Goal: Task Accomplishment & Management: Manage account settings

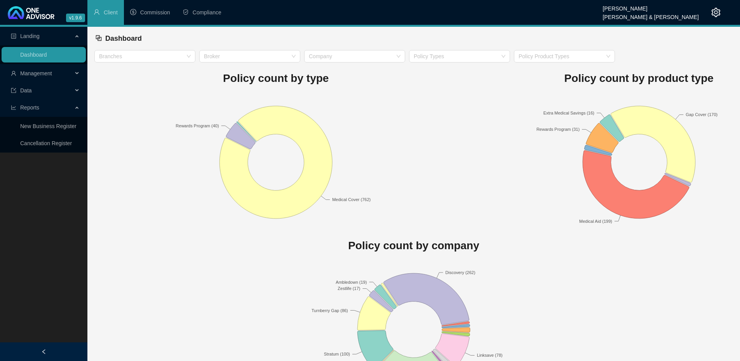
click at [75, 73] on div "Management" at bounding box center [44, 74] width 84 height 16
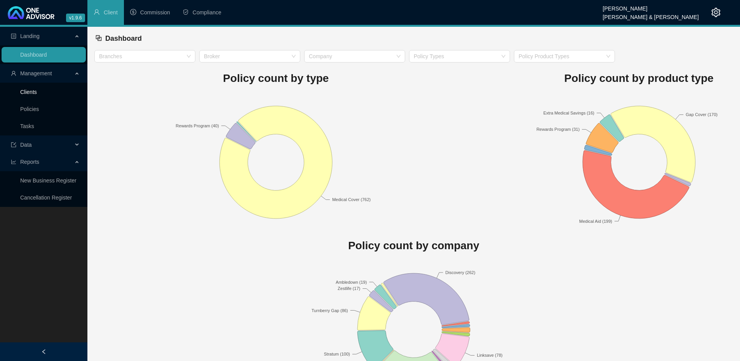
click at [37, 92] on link "Clients" at bounding box center [28, 92] width 17 height 6
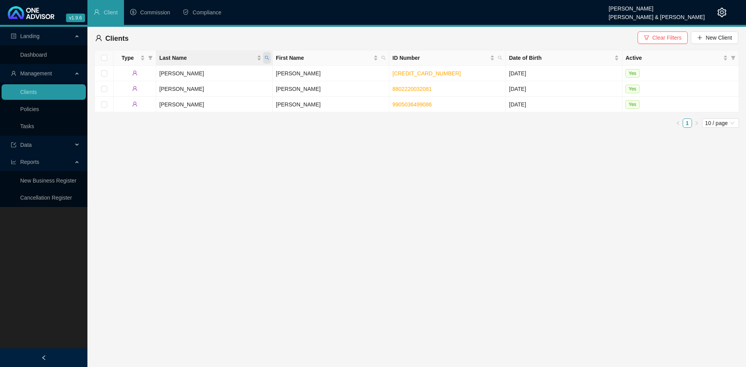
click at [267, 59] on icon "search" at bounding box center [267, 58] width 5 height 5
type input "[PERSON_NAME]"
click at [202, 106] on td "[PERSON_NAME]" at bounding box center [214, 105] width 117 height 16
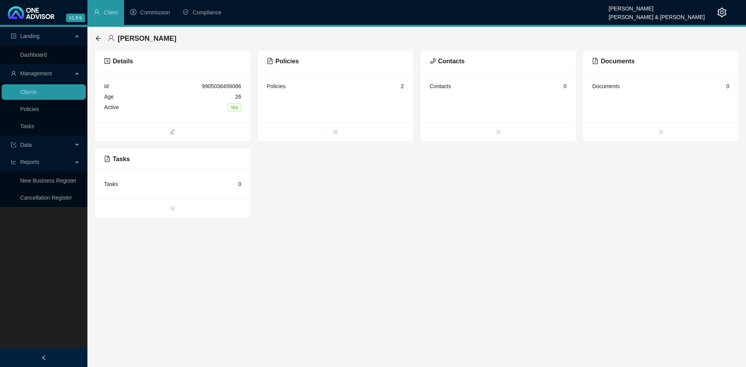
click at [336, 132] on icon "bars" at bounding box center [335, 131] width 5 height 5
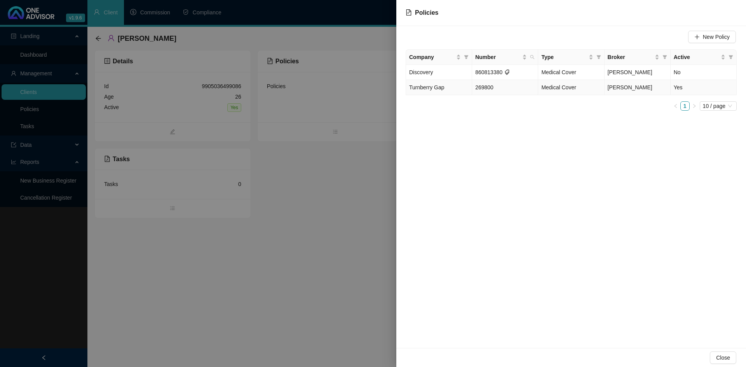
click at [422, 89] on span "Turnberry Gap" at bounding box center [426, 87] width 35 height 6
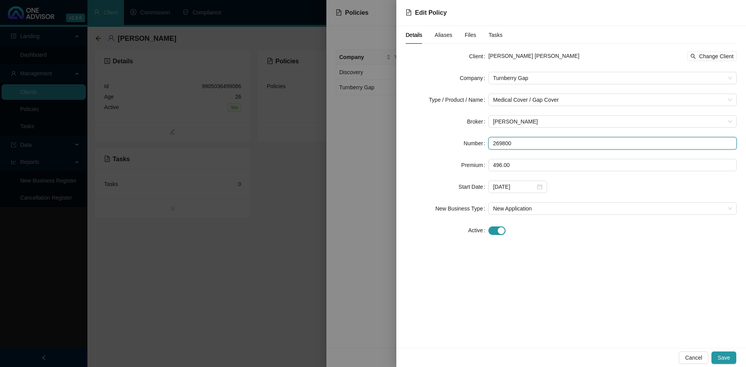
click at [518, 143] on input "269800" at bounding box center [612, 143] width 248 height 12
type input "2"
click at [694, 356] on span "Cancel" at bounding box center [693, 358] width 17 height 9
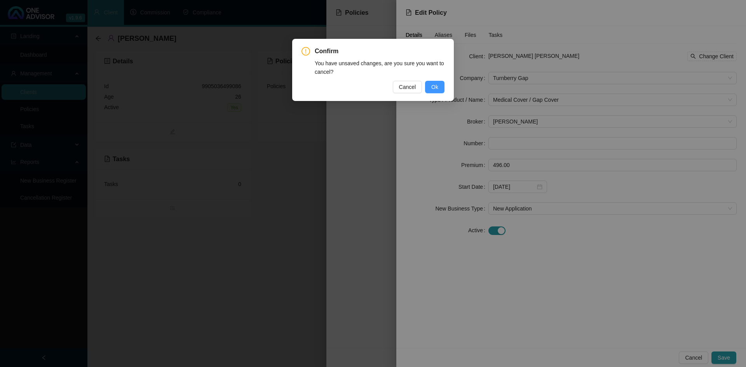
click at [434, 88] on span "Ok" at bounding box center [434, 87] width 7 height 9
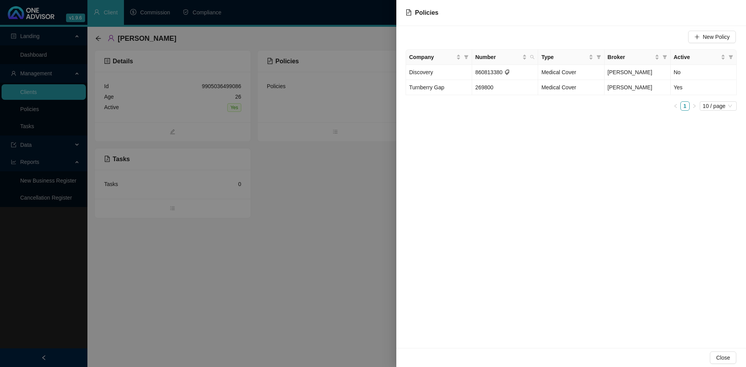
click at [383, 279] on div at bounding box center [373, 183] width 746 height 367
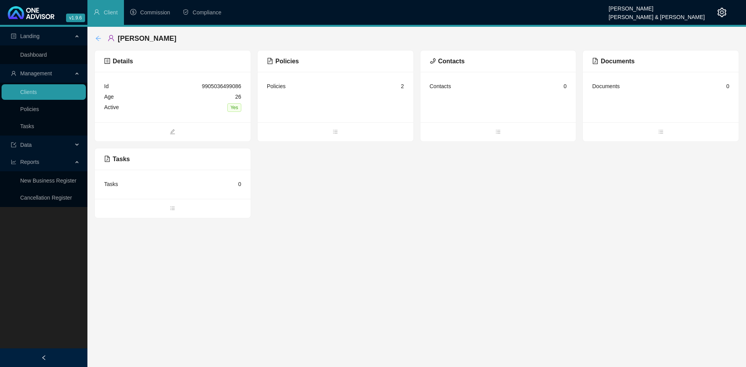
click at [96, 38] on icon "arrow-left" at bounding box center [98, 38] width 5 height 5
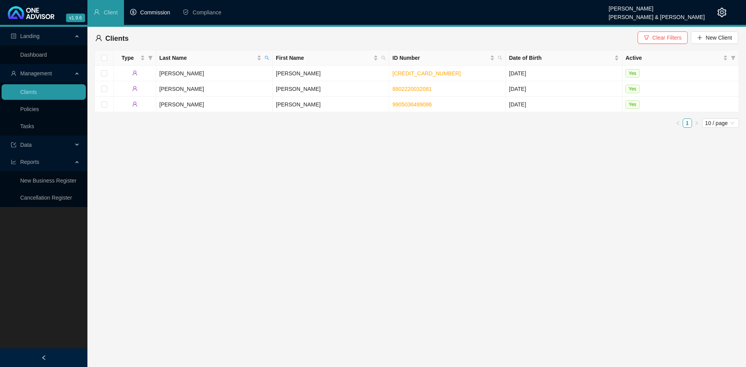
click at [149, 12] on span "Commission" at bounding box center [155, 12] width 30 height 6
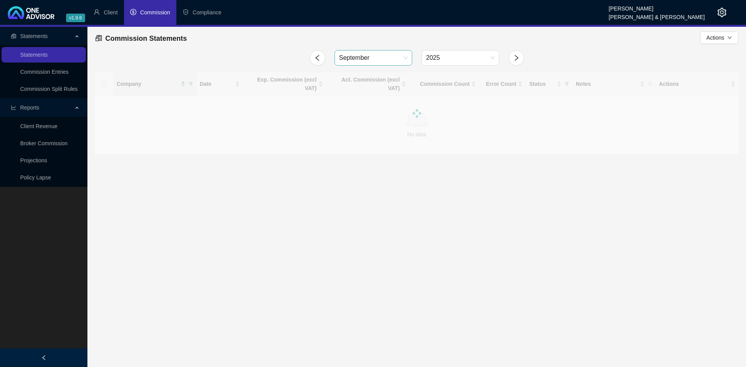
click at [404, 58] on span "September" at bounding box center [373, 58] width 68 height 15
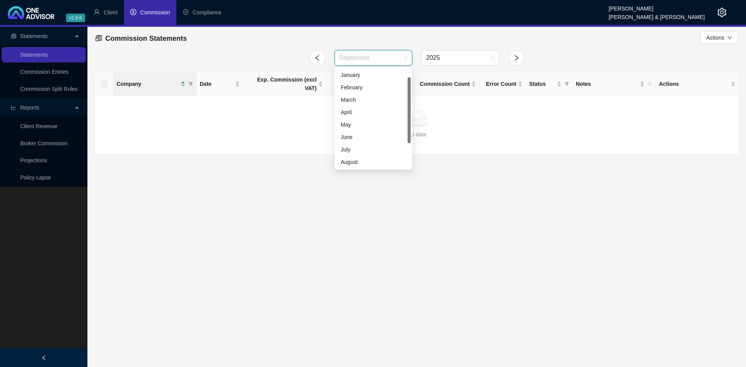
scroll to position [12, 0]
click at [360, 146] on div "August" at bounding box center [373, 149] width 65 height 9
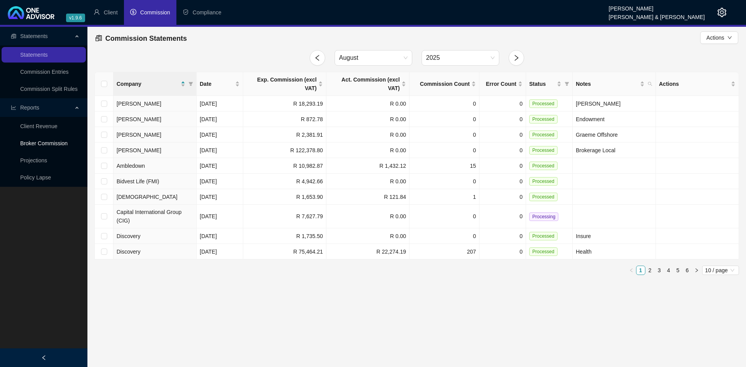
click at [59, 143] on link "Broker Commission" at bounding box center [43, 143] width 47 height 6
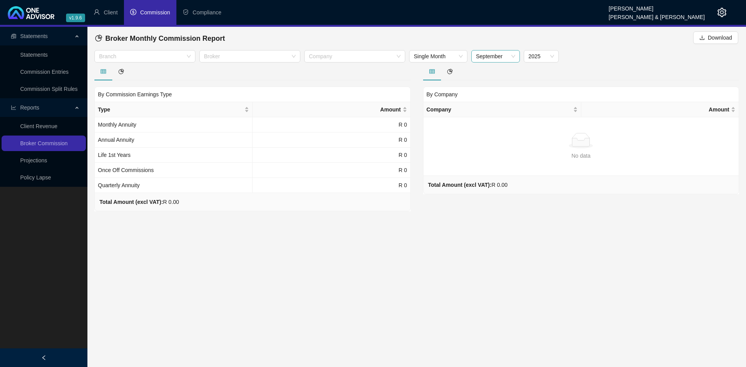
click at [513, 54] on span "September" at bounding box center [495, 57] width 39 height 12
click at [488, 144] on div "August" at bounding box center [496, 146] width 36 height 9
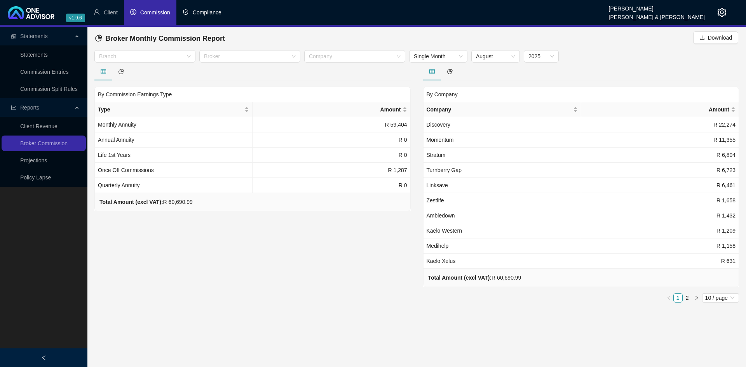
click at [201, 12] on span "Compliance" at bounding box center [207, 12] width 29 height 6
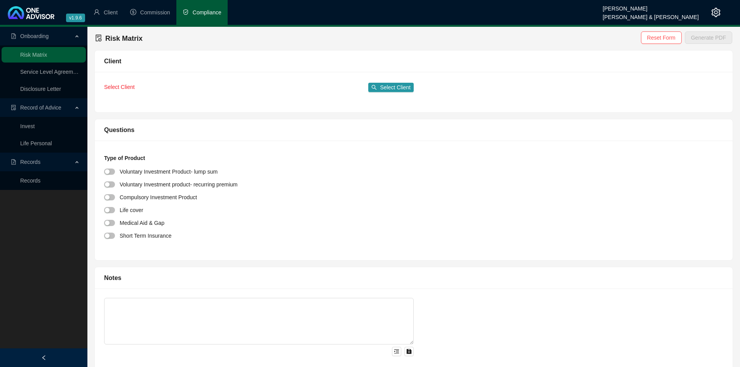
click at [715, 18] on div at bounding box center [710, 12] width 22 height 25
click at [714, 16] on icon "setting" at bounding box center [715, 12] width 9 height 9
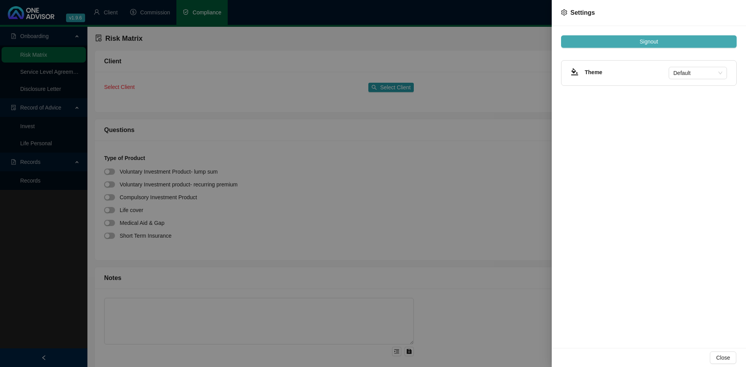
click at [654, 40] on span "Signout" at bounding box center [649, 41] width 18 height 9
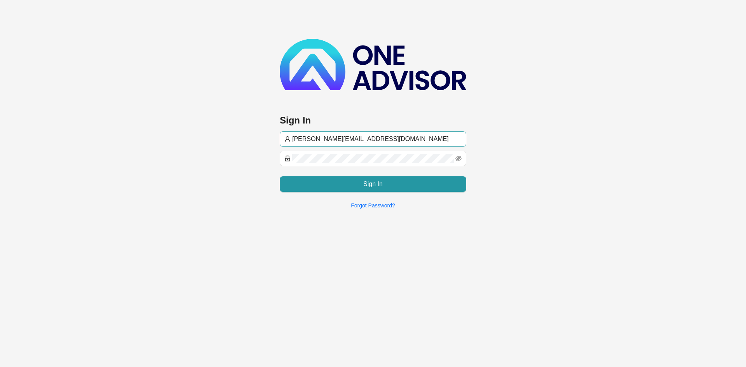
click at [307, 139] on input "[PERSON_NAME][EMAIL_ADDRESS][DOMAIN_NAME]" at bounding box center [376, 138] width 169 height 9
type input "[EMAIL_ADDRESS][DOMAIN_NAME]"
click at [317, 291] on main "Sign In [EMAIL_ADDRESS][DOMAIN_NAME] Sign In Forgot Password?" at bounding box center [373, 183] width 746 height 367
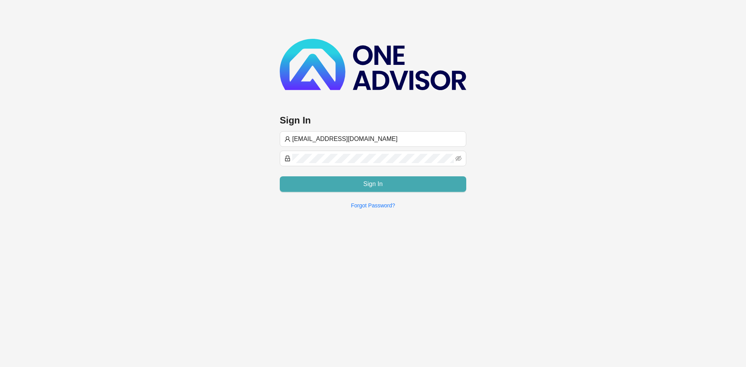
click at [366, 183] on span "Sign In" at bounding box center [372, 184] width 19 height 9
